Goal: Information Seeking & Learning: Learn about a topic

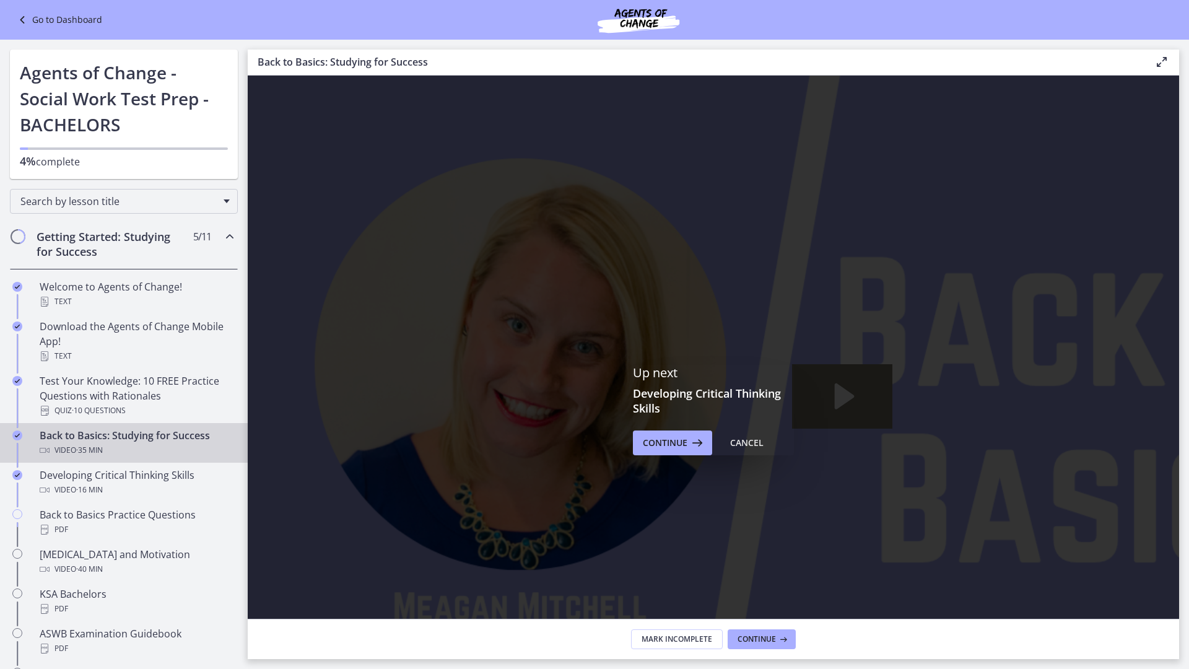
scroll to position [62, 0]
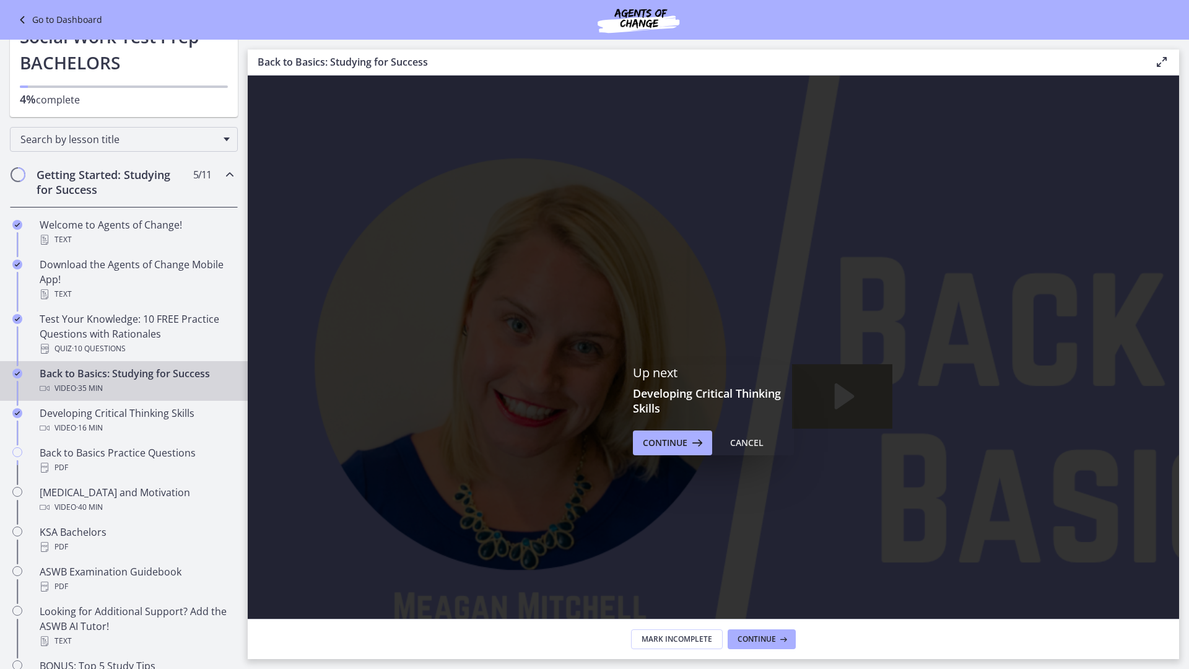
click at [857, 395] on icon "Play Video: ctfdf6eqvn4c72r5t4t0.mp4" at bounding box center [842, 396] width 101 height 64
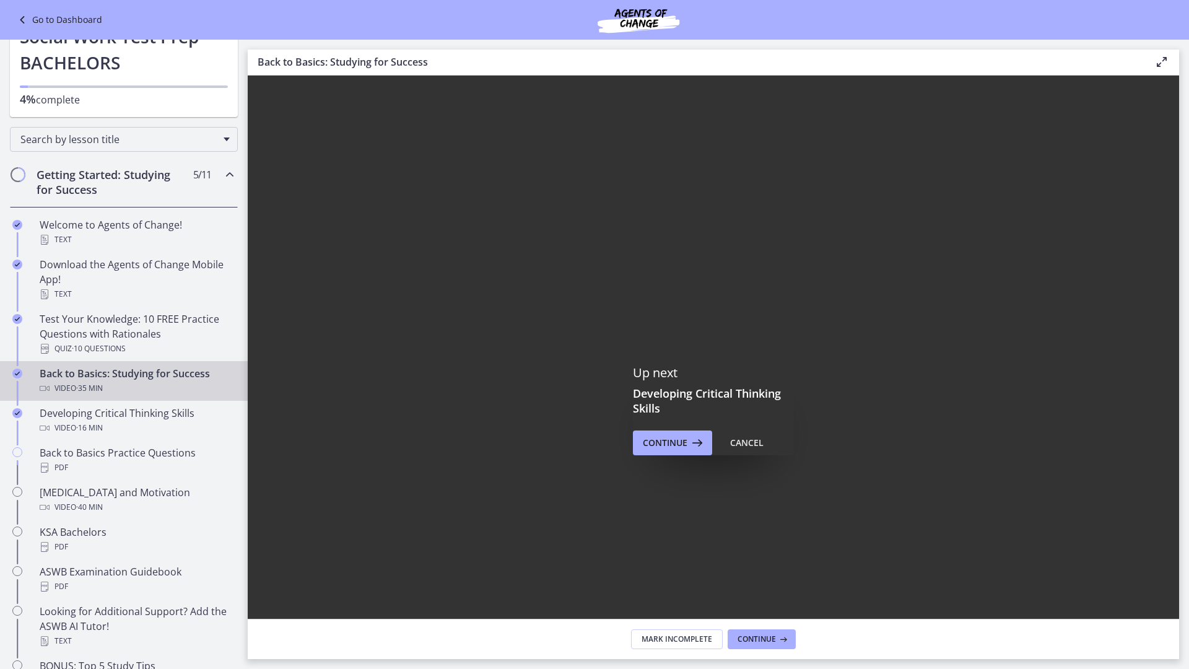
click at [779, 631] on div at bounding box center [842, 410] width 1189 height 669
click at [268, 159] on div at bounding box center [842, 410] width 1189 height 669
click at [269, 160] on div at bounding box center [842, 410] width 1189 height 669
click at [264, 162] on div at bounding box center [842, 410] width 1189 height 669
click at [273, 439] on div at bounding box center [842, 410] width 1189 height 669
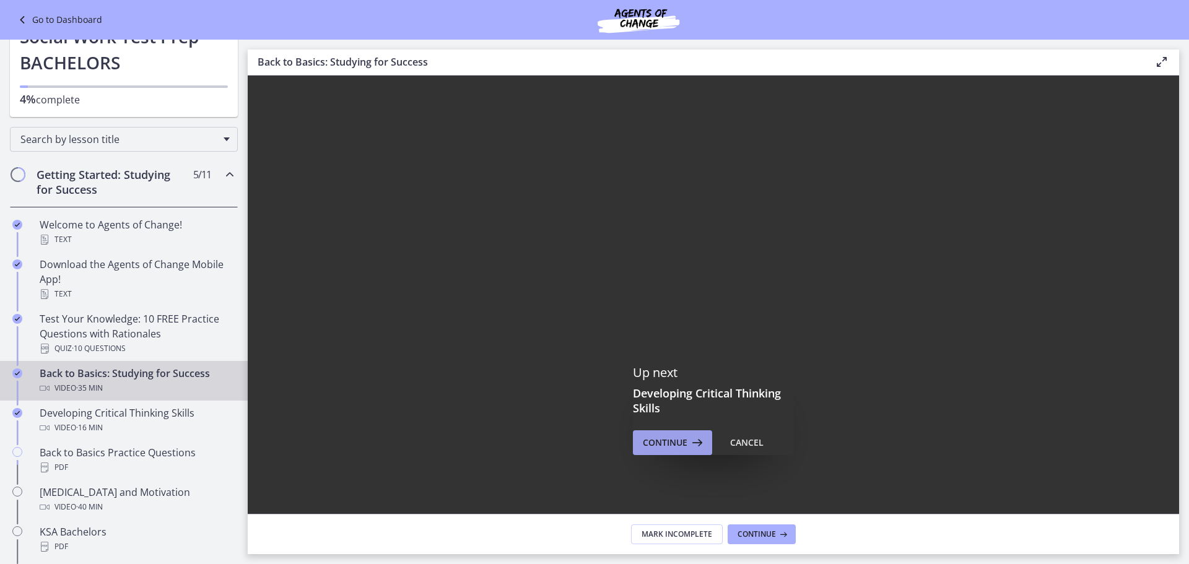
click at [687, 445] on icon at bounding box center [695, 442] width 17 height 15
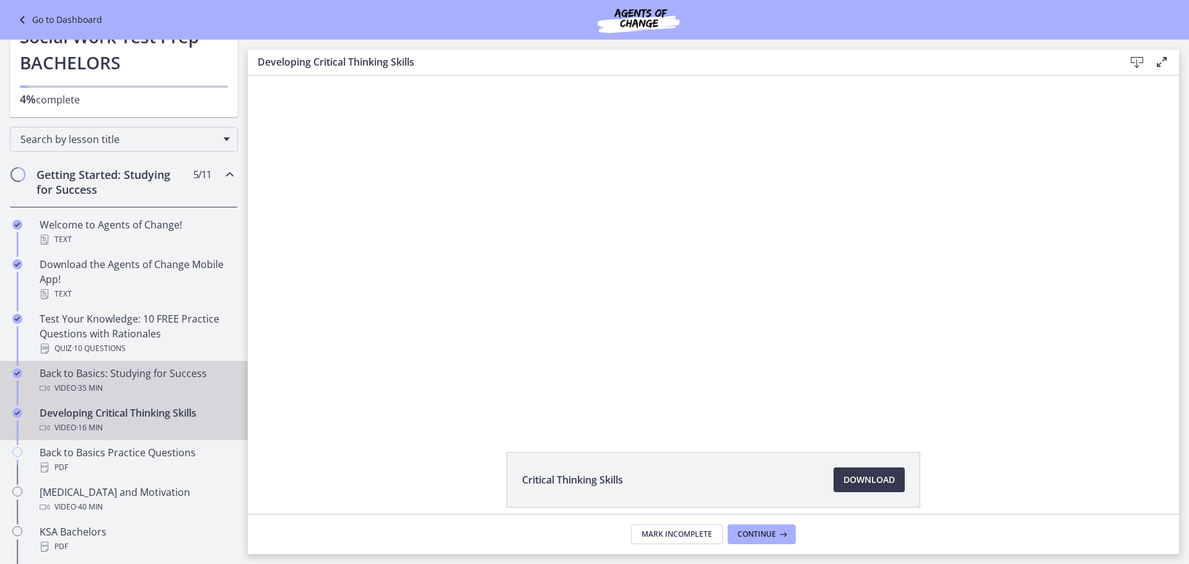
click at [116, 375] on div "Back to Basics: Studying for Success Video · 35 min" at bounding box center [136, 381] width 193 height 30
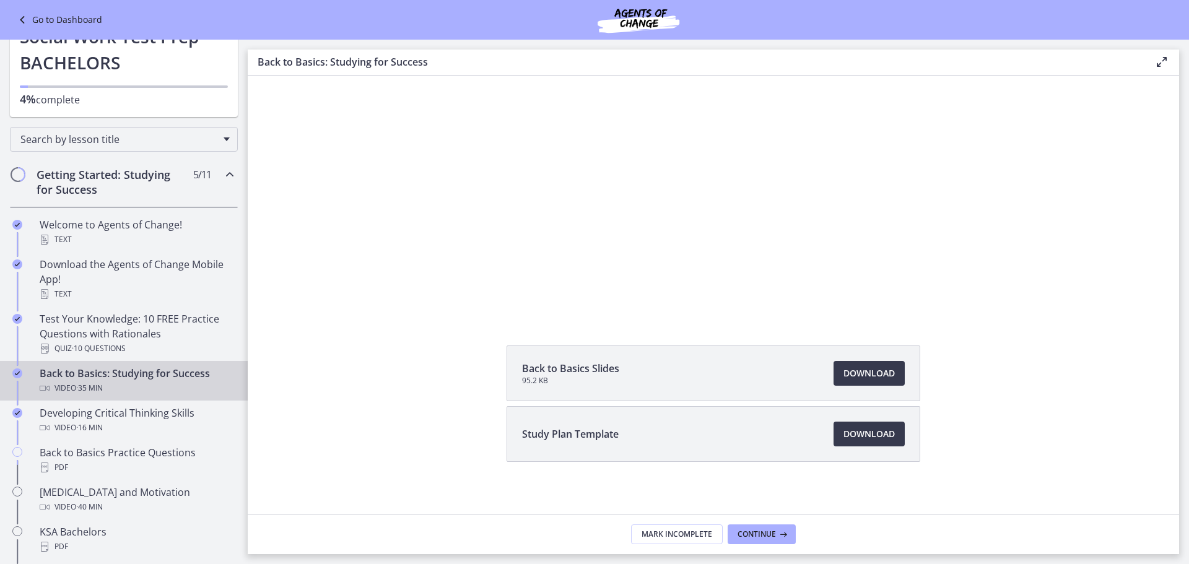
scroll to position [114, 0]
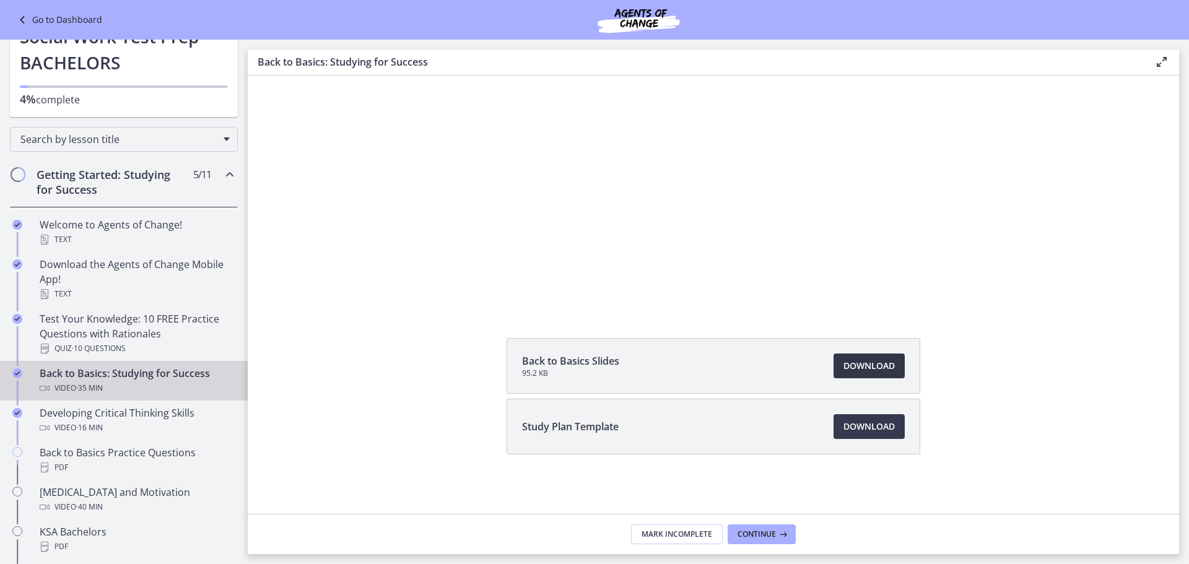
click at [881, 364] on span "Download Opens in a new window" at bounding box center [869, 366] width 51 height 15
click at [994, 20] on div "Go to Dashboard" at bounding box center [594, 20] width 1189 height 40
click at [873, 431] on span "Download Opens in a new window" at bounding box center [869, 426] width 51 height 15
click at [752, 531] on span "Continue" at bounding box center [757, 535] width 38 height 10
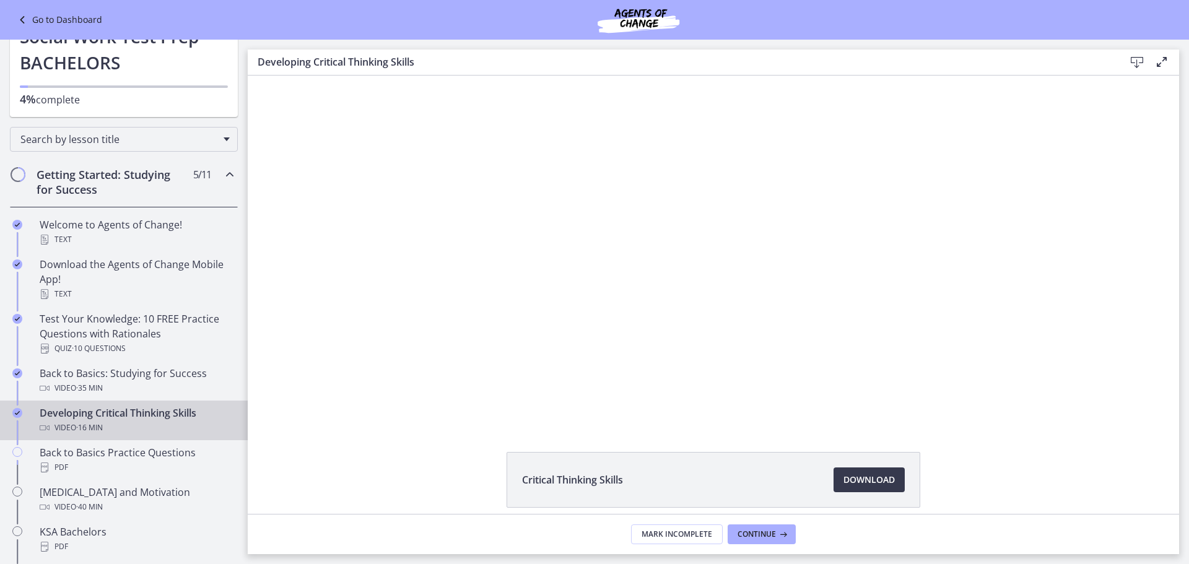
click at [912, 436] on div "Critical Thinking Skills Download Opens in a new window" at bounding box center [713, 295] width 931 height 438
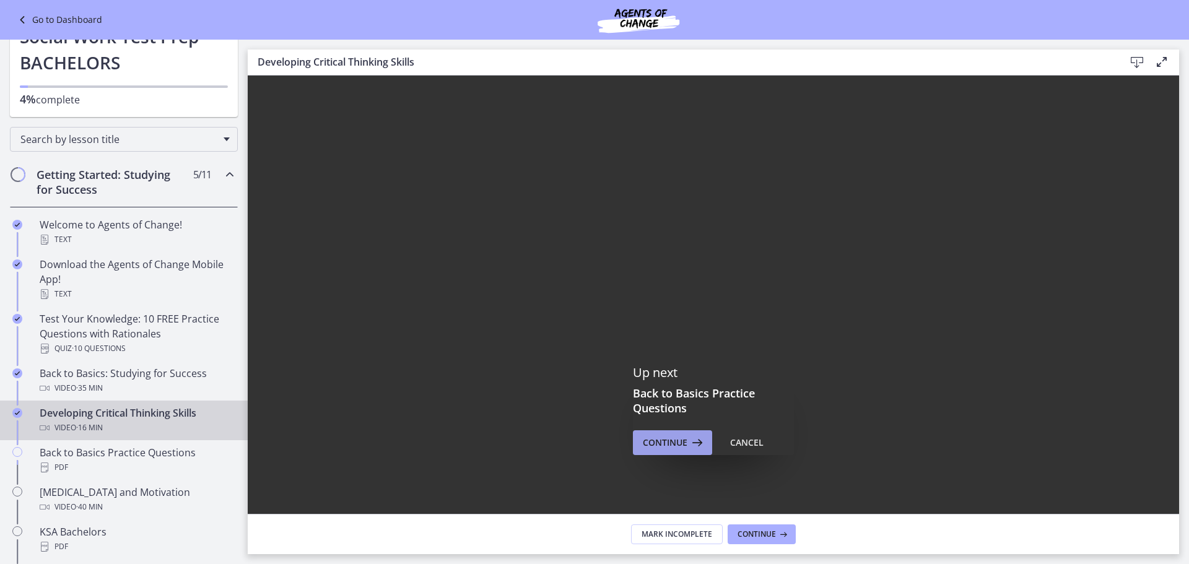
click at [668, 438] on span "Continue" at bounding box center [665, 442] width 45 height 15
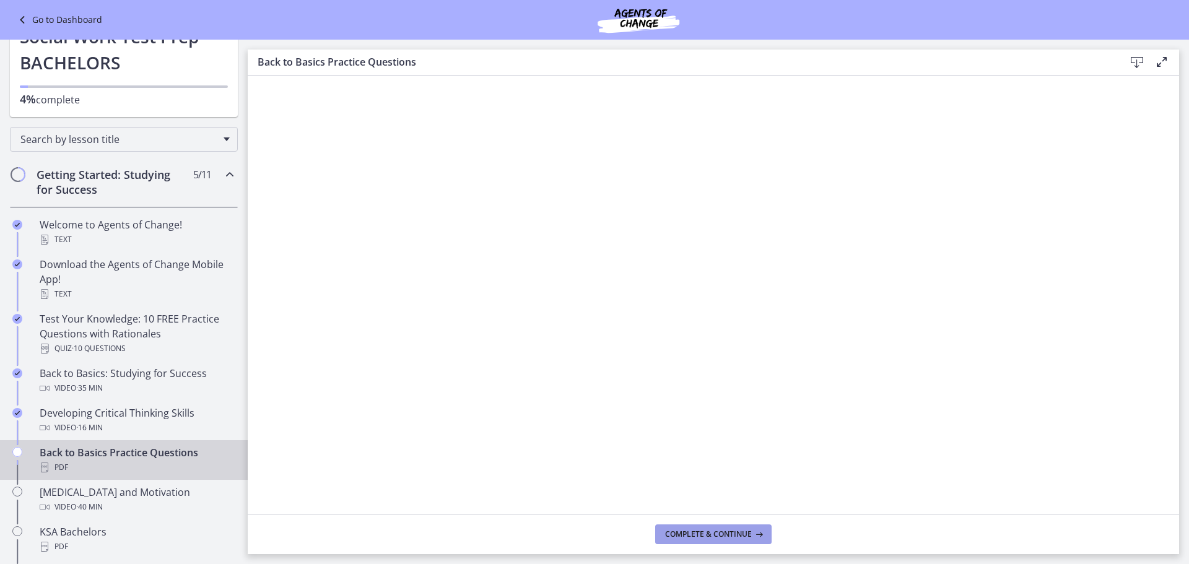
click at [731, 527] on button "Complete & continue" at bounding box center [713, 535] width 116 height 20
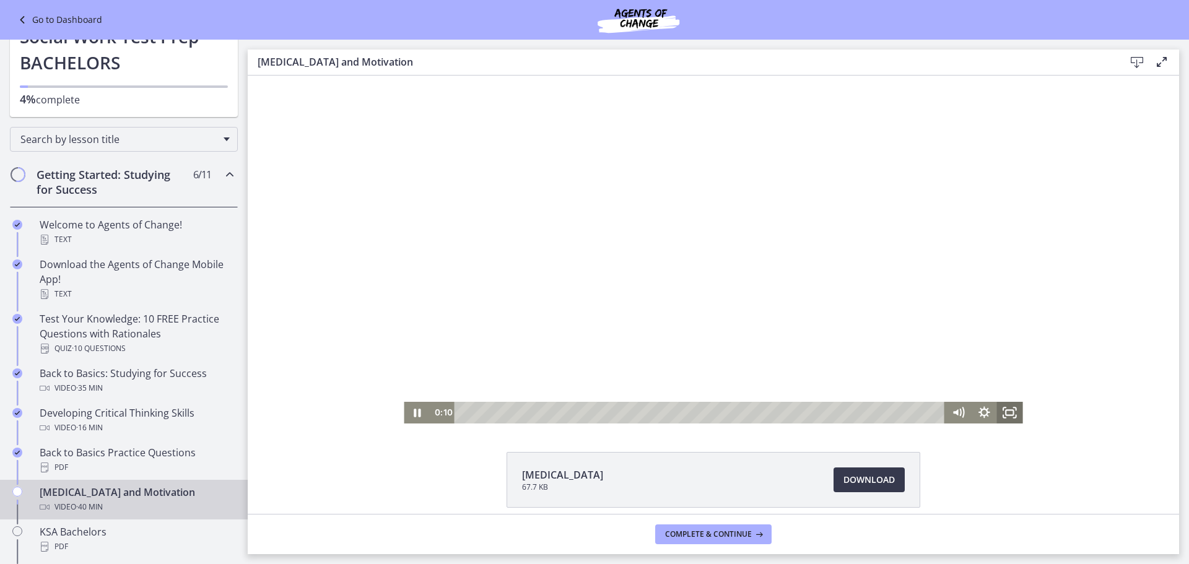
drag, startPoint x: 1011, startPoint y: 412, endPoint x: 1259, endPoint y: 562, distance: 289.9
click at [1011, 412] on icon "Fullscreen" at bounding box center [1010, 413] width 26 height 22
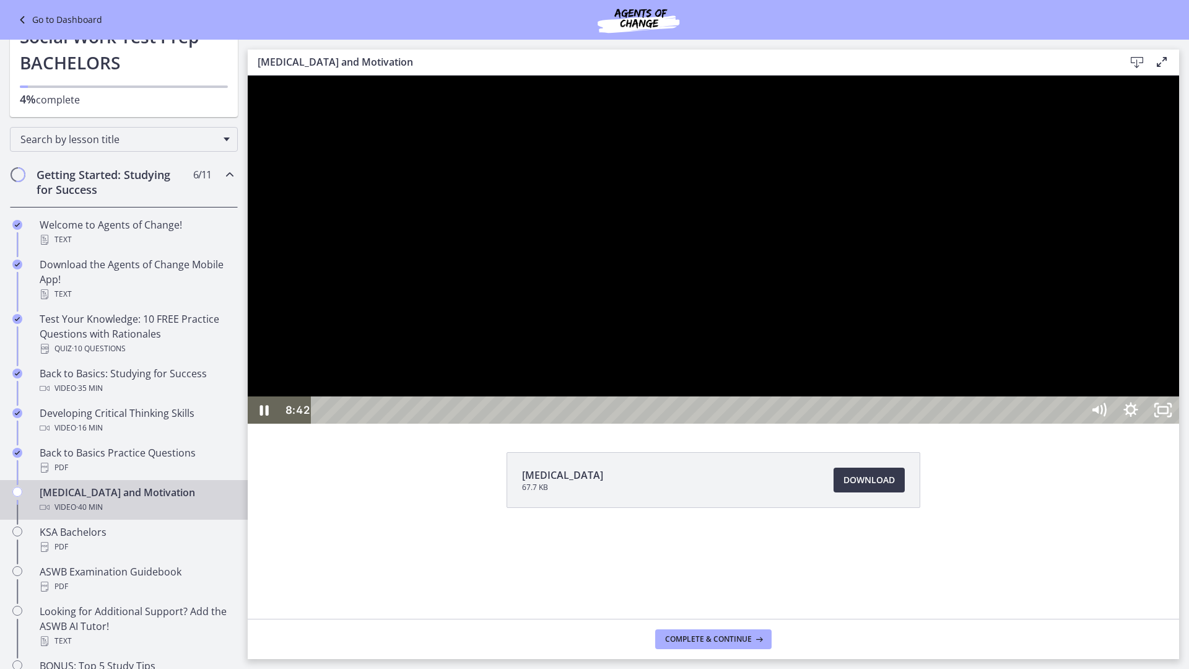
click at [704, 424] on div at bounding box center [713, 250] width 931 height 348
click at [736, 351] on div at bounding box center [713, 250] width 931 height 348
drag, startPoint x: 539, startPoint y: 727, endPoint x: 462, endPoint y: 732, distance: 77.6
click at [462, 415] on div "Playbar" at bounding box center [461, 410] width 9 height 9
click at [734, 370] on div at bounding box center [713, 250] width 931 height 348
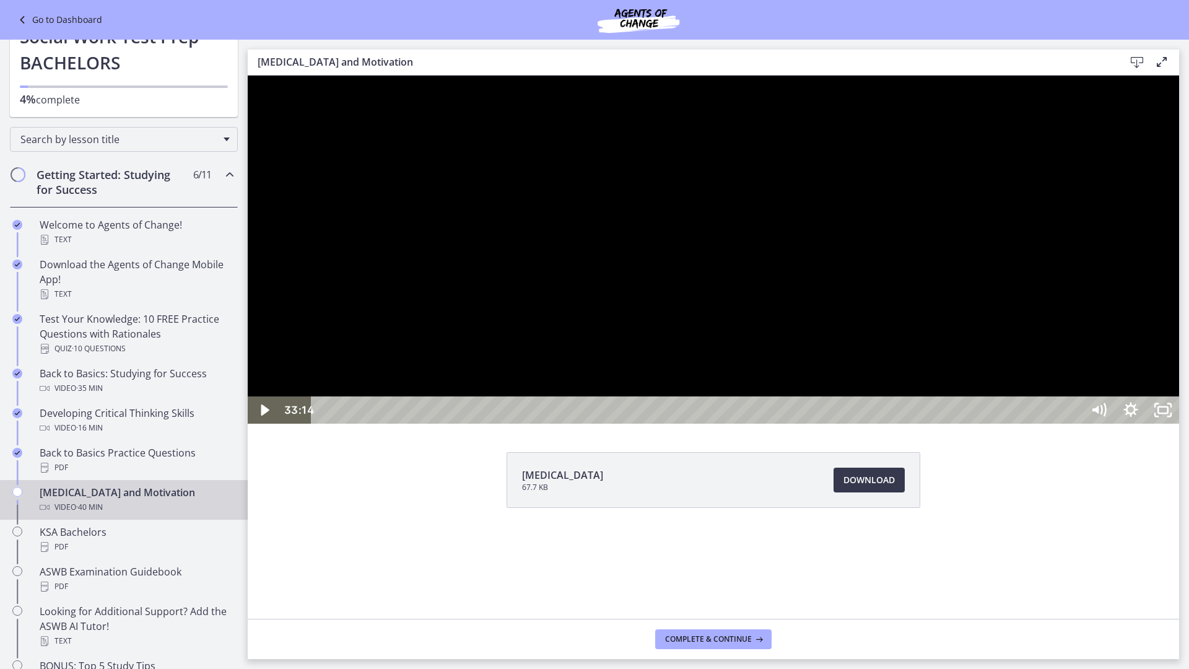
click at [975, 357] on div at bounding box center [713, 250] width 931 height 348
click at [757, 307] on div at bounding box center [713, 250] width 931 height 348
click at [772, 341] on div at bounding box center [713, 250] width 931 height 348
click at [795, 262] on div at bounding box center [713, 250] width 931 height 348
